Goal: Transaction & Acquisition: Download file/media

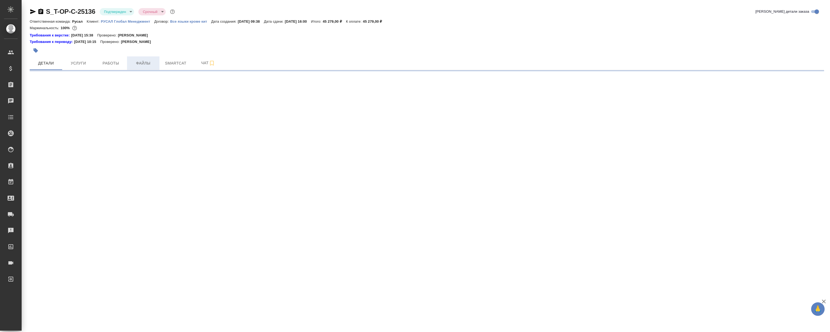
select select "RU"
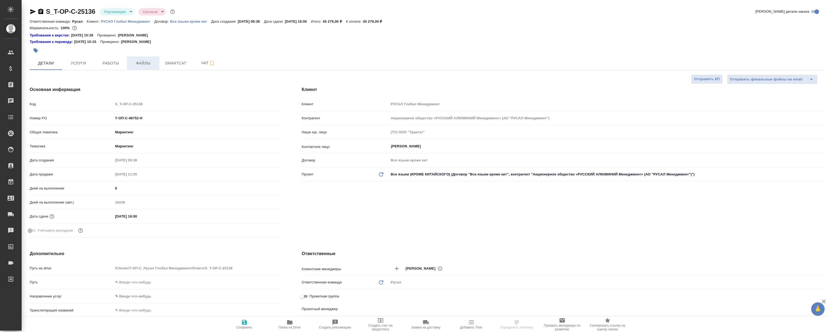
type textarea "x"
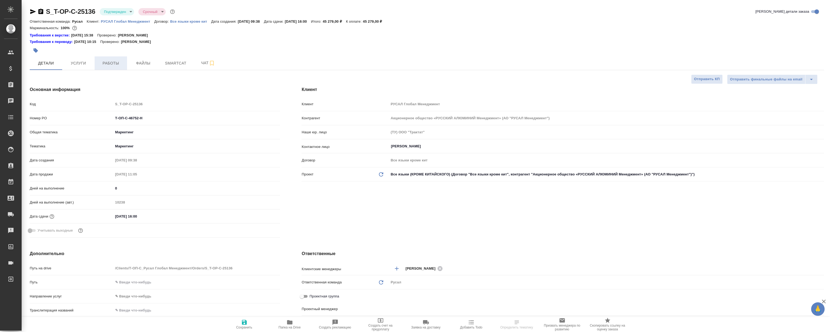
type textarea "x"
type input "Журавлева Александра"
click at [106, 65] on span "Работы" at bounding box center [111, 63] width 26 height 7
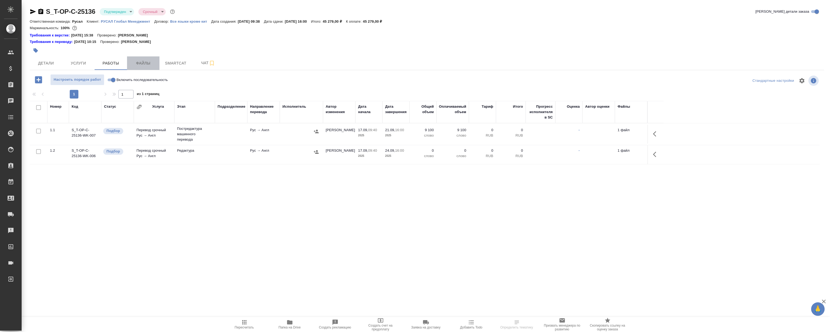
click at [142, 65] on span "Файлы" at bounding box center [143, 63] width 26 height 7
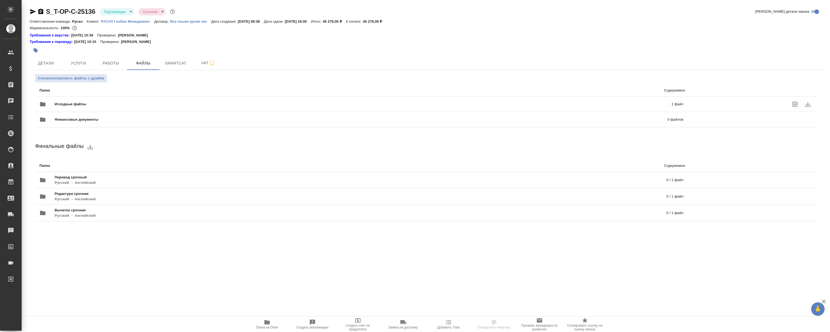
click at [126, 102] on span "Исходные файлы" at bounding box center [217, 104] width 324 height 5
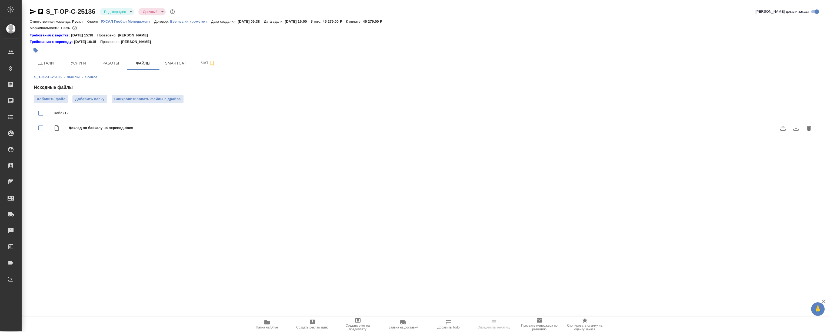
click at [799, 127] on icon "download" at bounding box center [796, 128] width 6 height 6
